Goal: Task Accomplishment & Management: Manage account settings

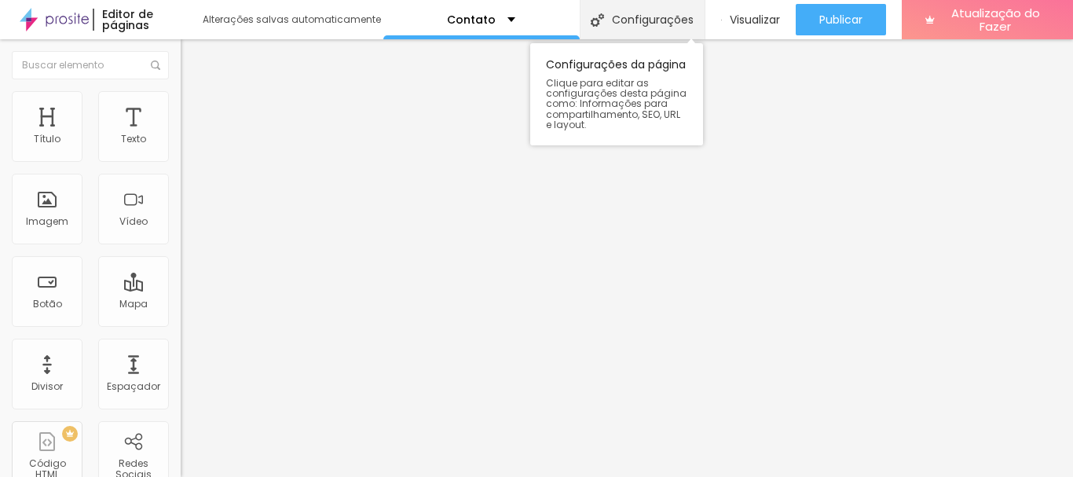
click at [633, 20] on font "Configurações" at bounding box center [653, 20] width 82 height 16
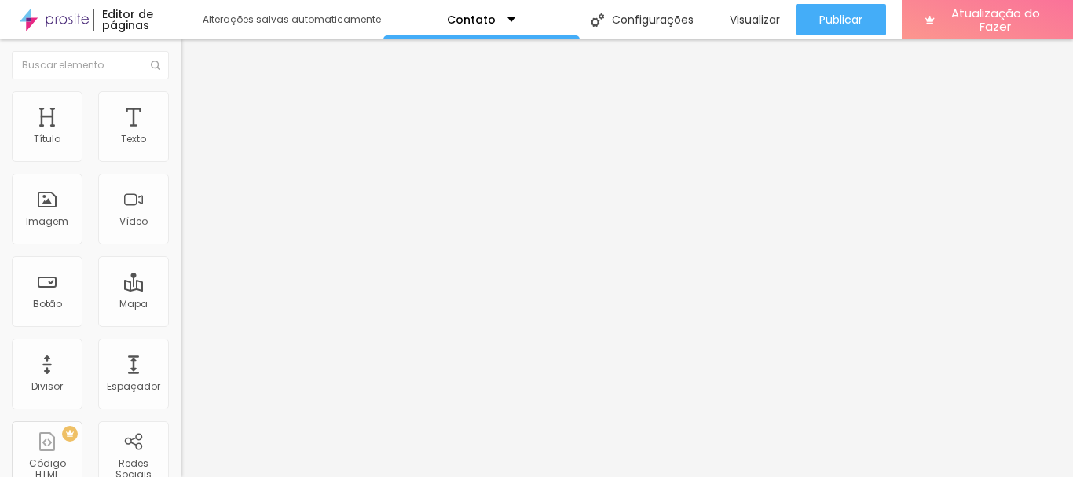
drag, startPoint x: 633, startPoint y: 312, endPoint x: 497, endPoint y: 297, distance: 136.6
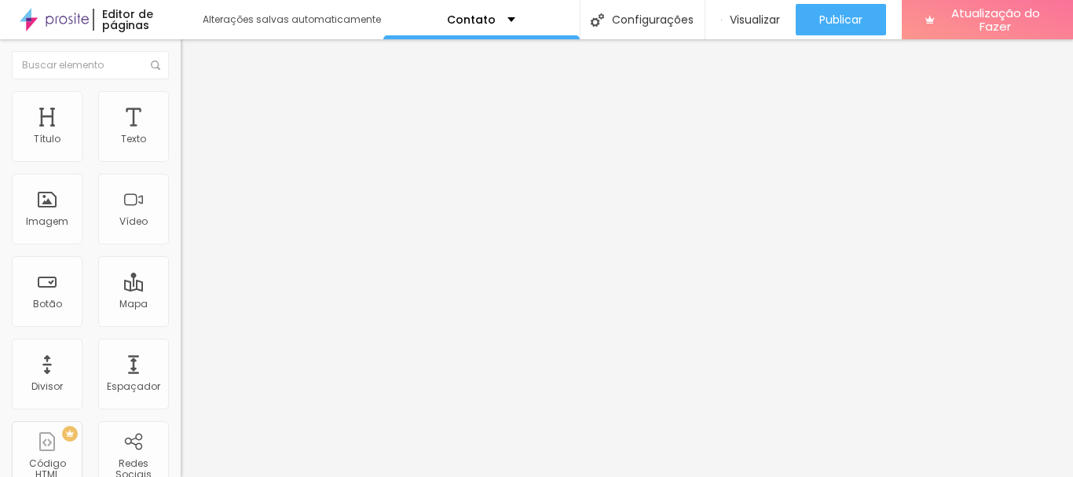
scroll to position [121, 0]
type input "Entre em contato -Aline Castilho"
drag, startPoint x: 494, startPoint y: 276, endPoint x: 517, endPoint y: 278, distance: 22.9
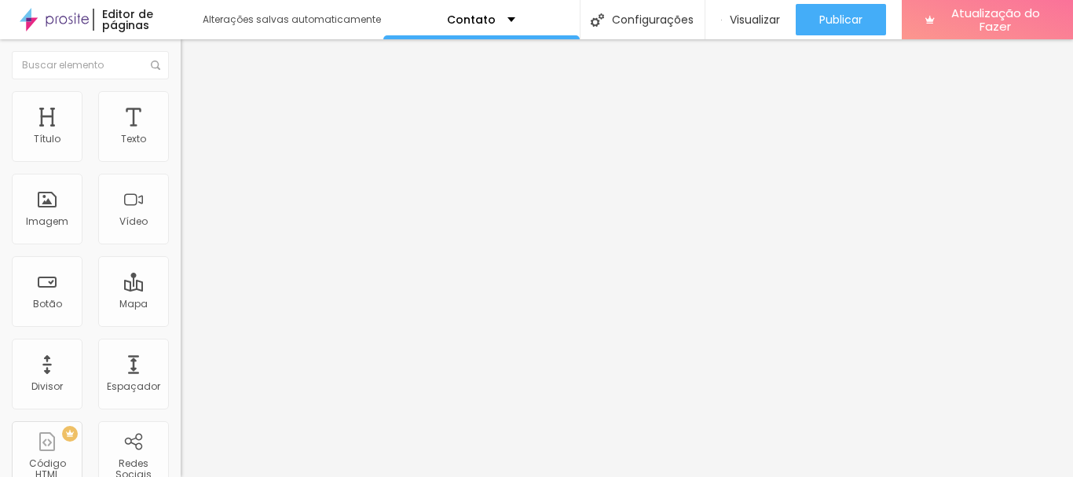
scroll to position [199, 0]
type textarea "Contato de ALINE CASTILHO 41 99628-3040"
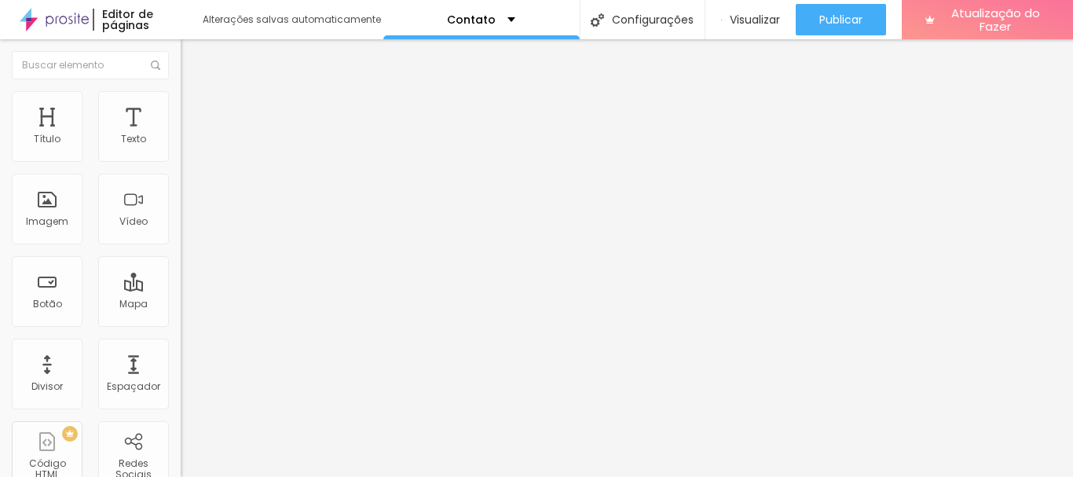
drag, startPoint x: 990, startPoint y: 42, endPoint x: 969, endPoint y: 45, distance: 21.3
click at [195, 113] on font "Avançado" at bounding box center [221, 117] width 52 height 13
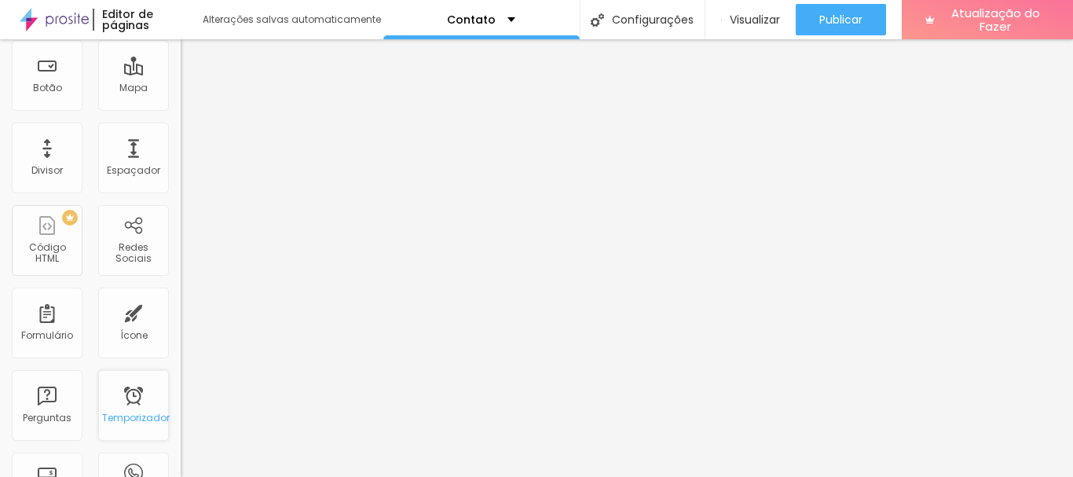
scroll to position [236, 0]
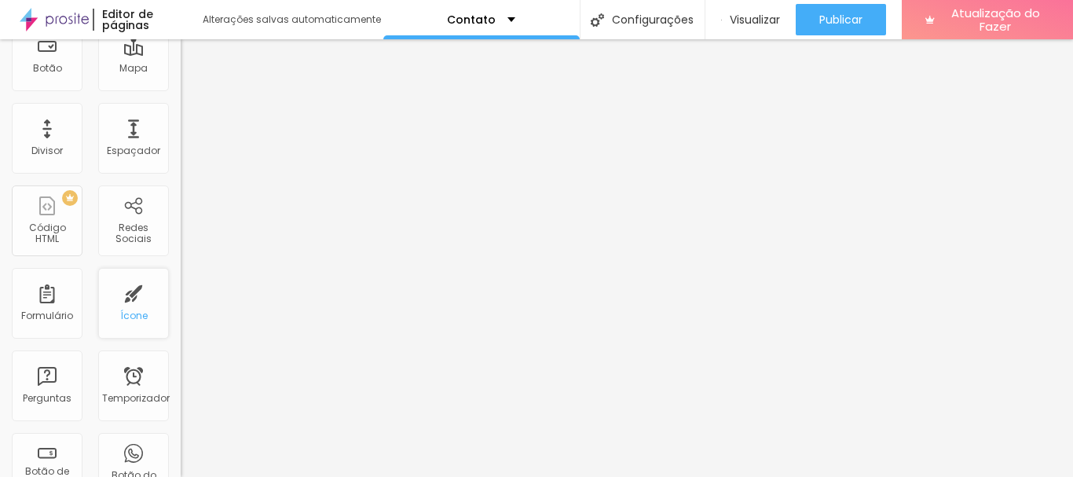
click at [116, 302] on div "Ícone" at bounding box center [133, 303] width 71 height 71
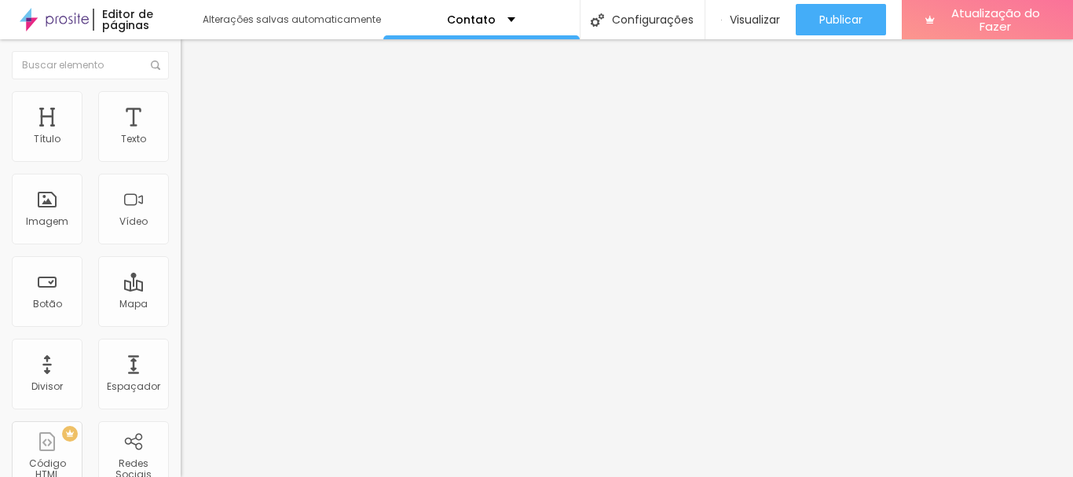
click at [181, 104] on li "Estilo" at bounding box center [271, 99] width 181 height 16
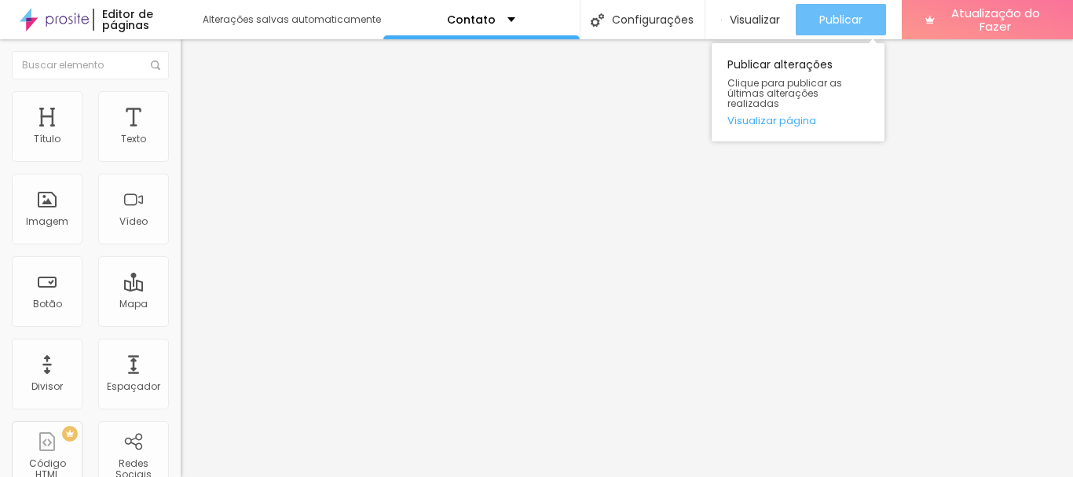
click at [856, 14] on font "Publicar" at bounding box center [840, 20] width 43 height 16
